Goal: Task Accomplishment & Management: Manage account settings

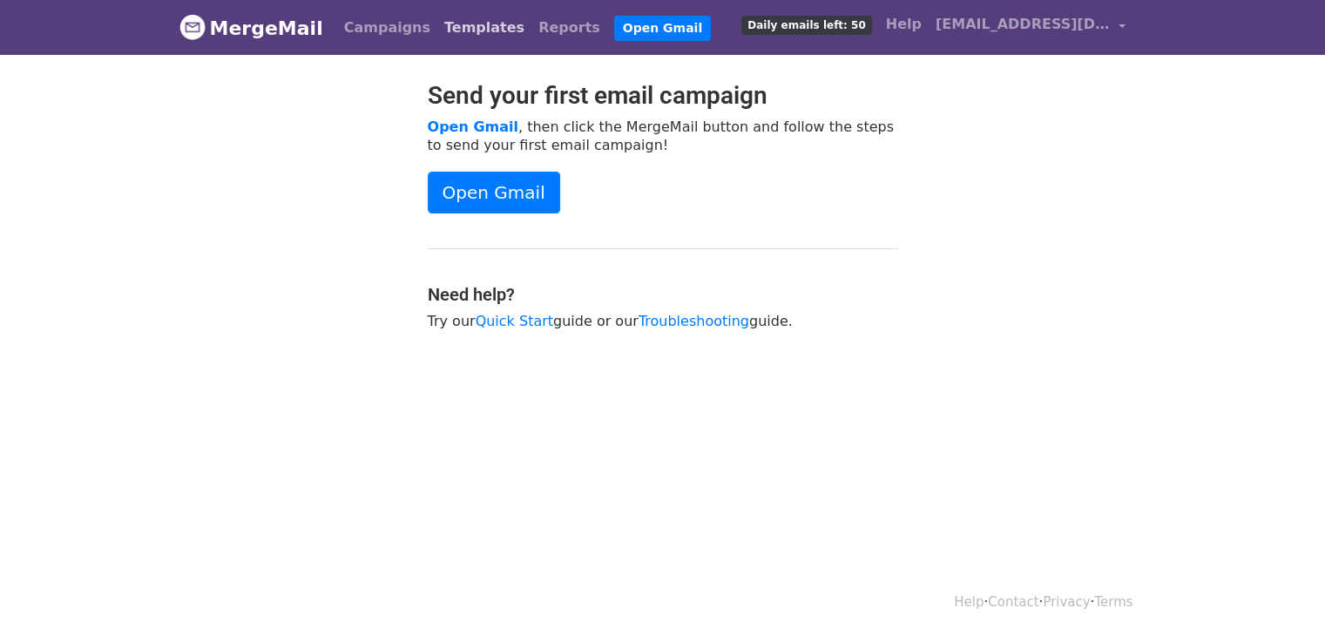
click at [454, 32] on link "Templates" at bounding box center [484, 27] width 94 height 35
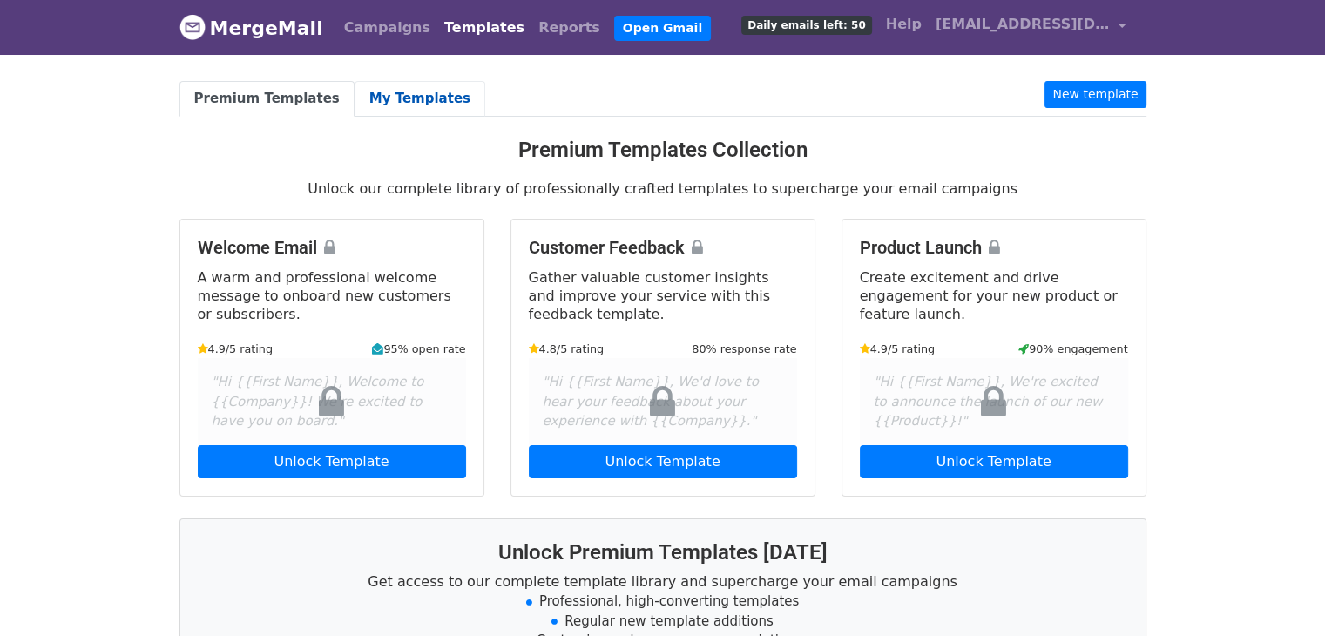
click at [381, 103] on link "My Templates" at bounding box center [420, 99] width 131 height 36
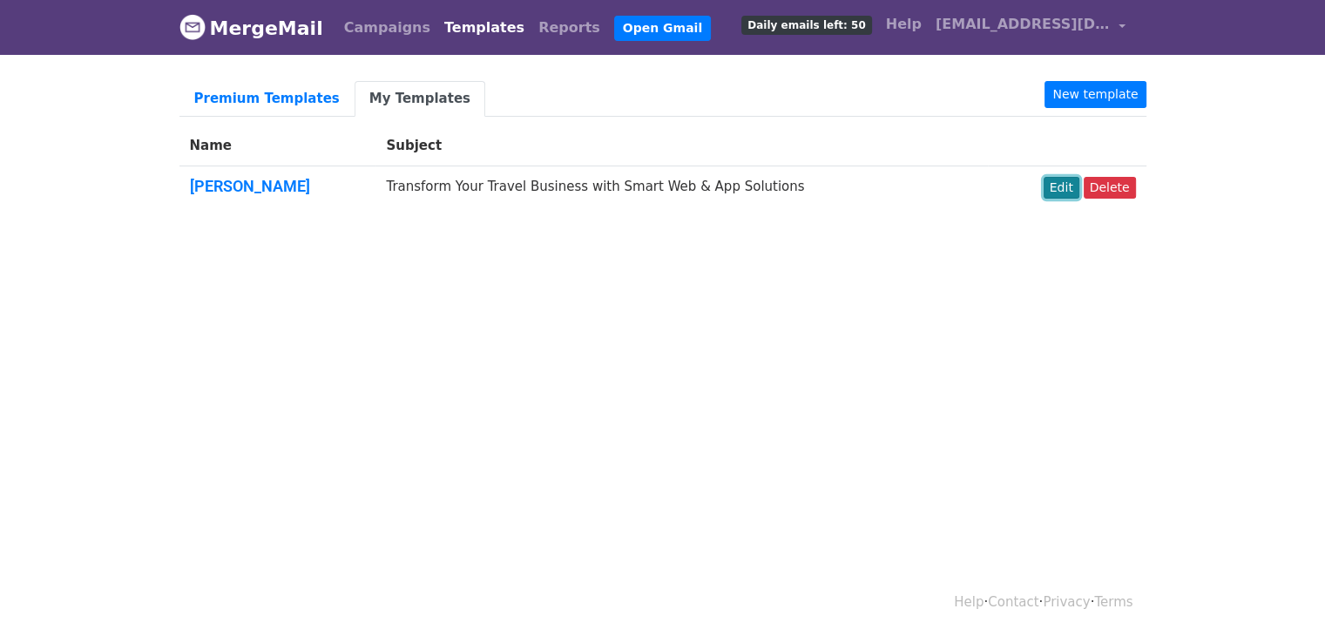
click at [1070, 182] on link "Edit" at bounding box center [1061, 188] width 36 height 22
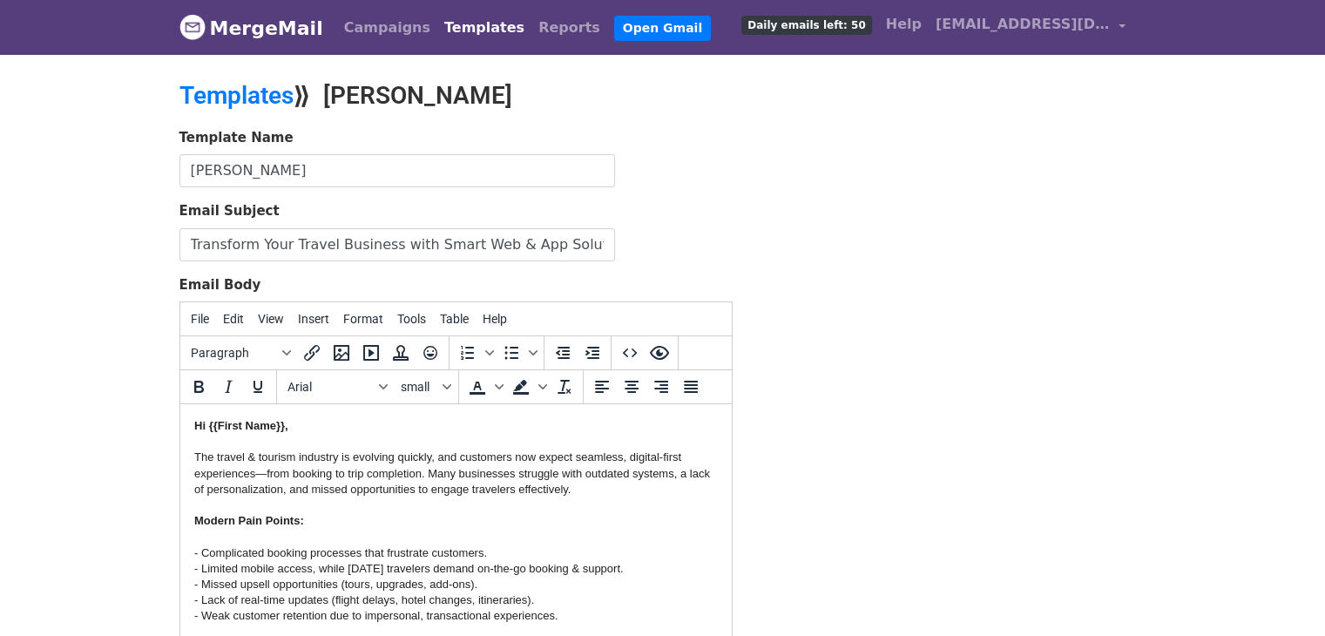
click at [267, 29] on link "MergeMail" at bounding box center [251, 28] width 144 height 37
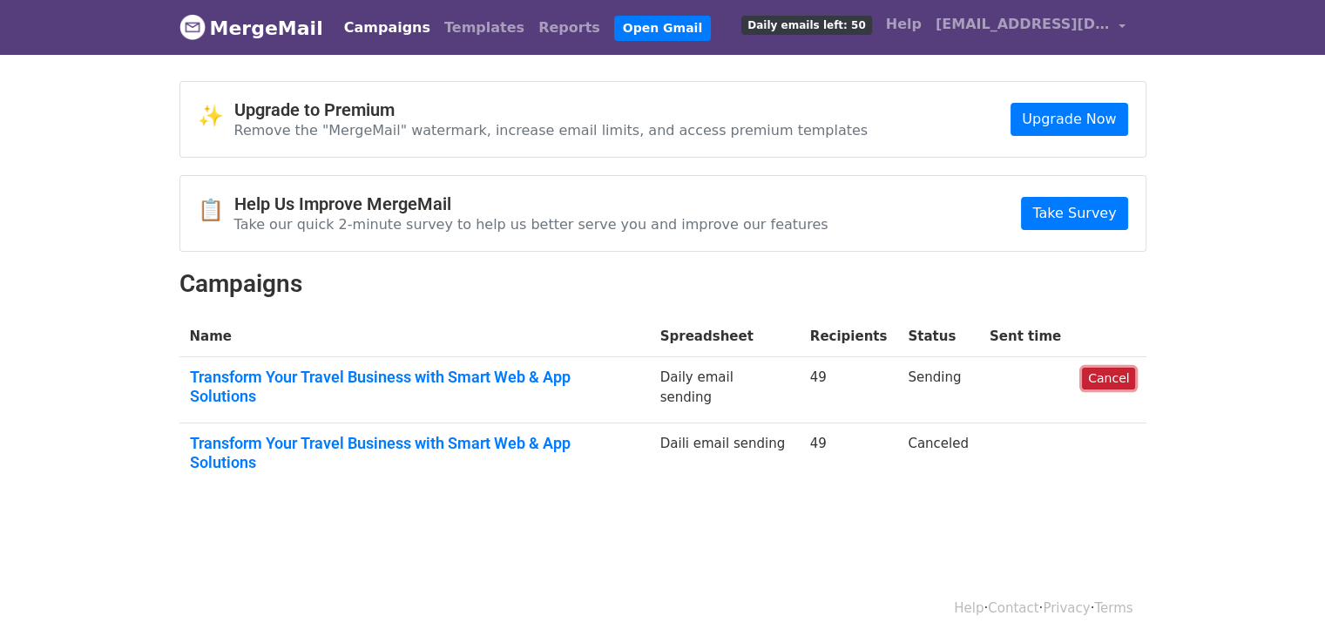
click at [1115, 375] on link "Cancel" at bounding box center [1108, 379] width 53 height 22
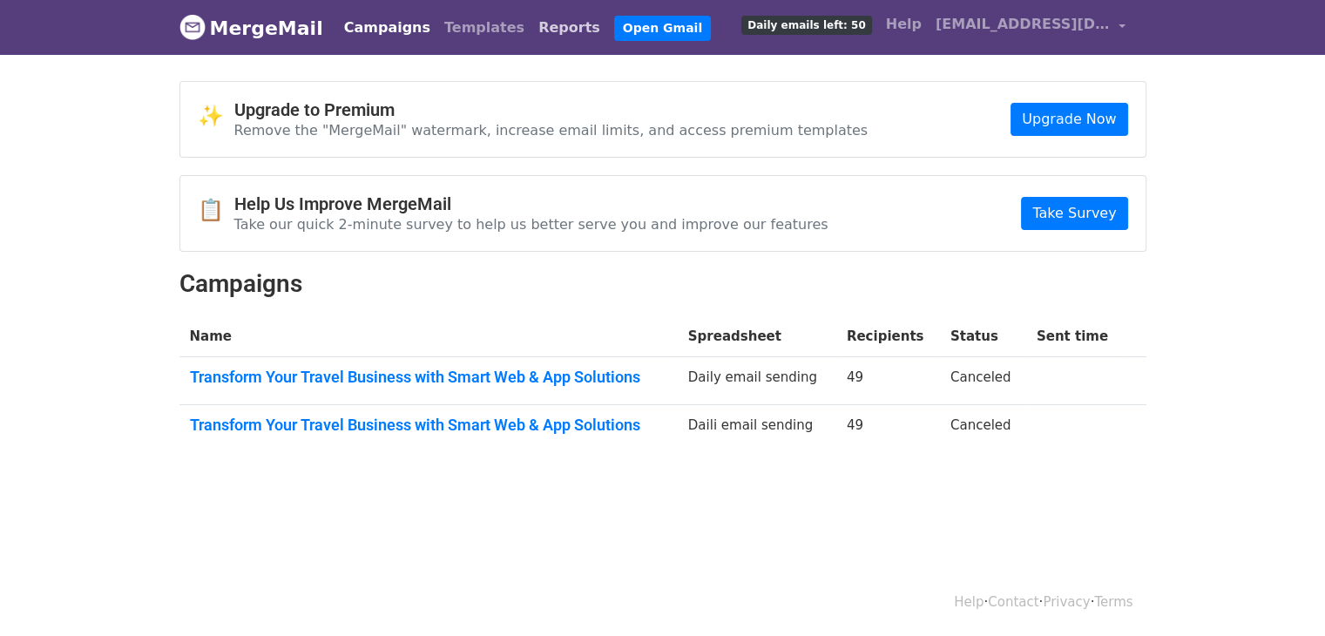
click at [531, 24] on link "Reports" at bounding box center [569, 27] width 76 height 35
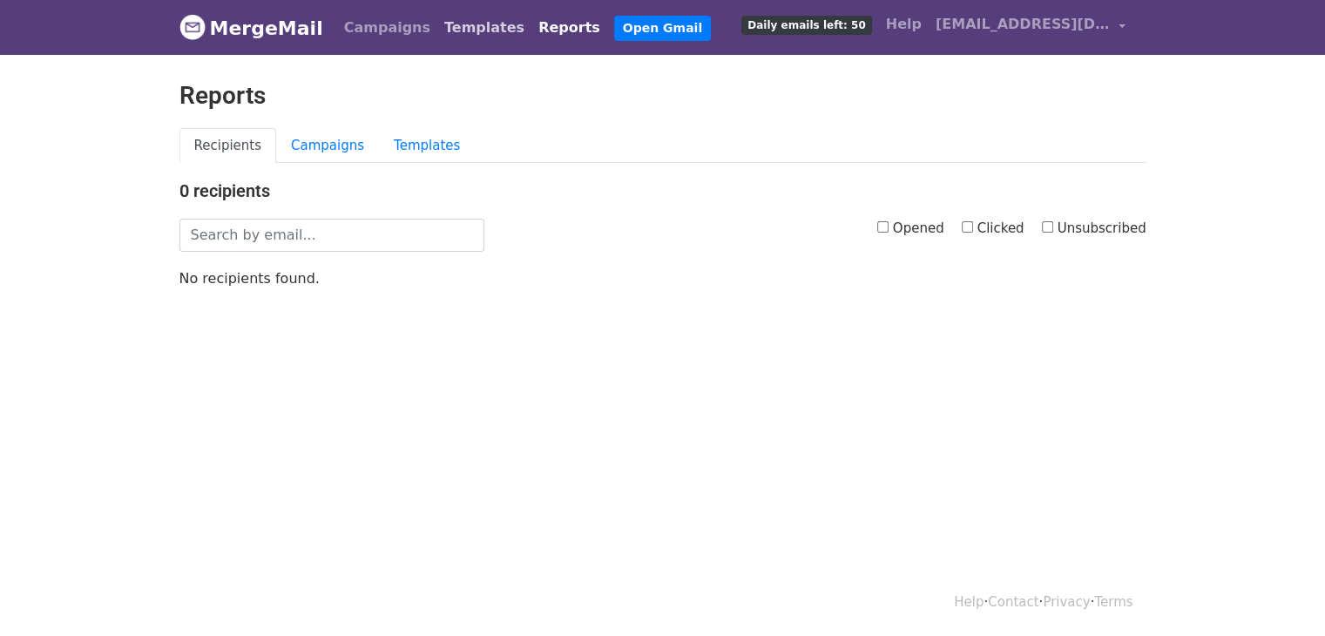
click at [471, 24] on link "Templates" at bounding box center [484, 27] width 94 height 35
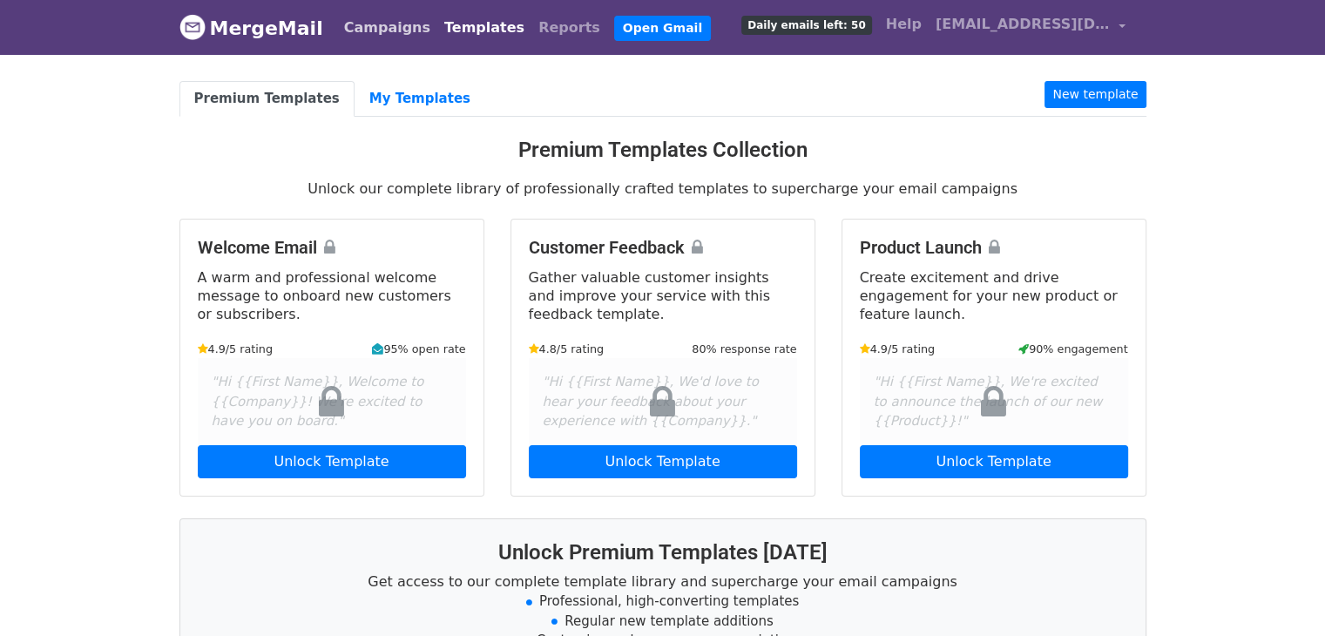
click at [377, 24] on link "Campaigns" at bounding box center [387, 27] width 100 height 35
